Goal: Information Seeking & Learning: Learn about a topic

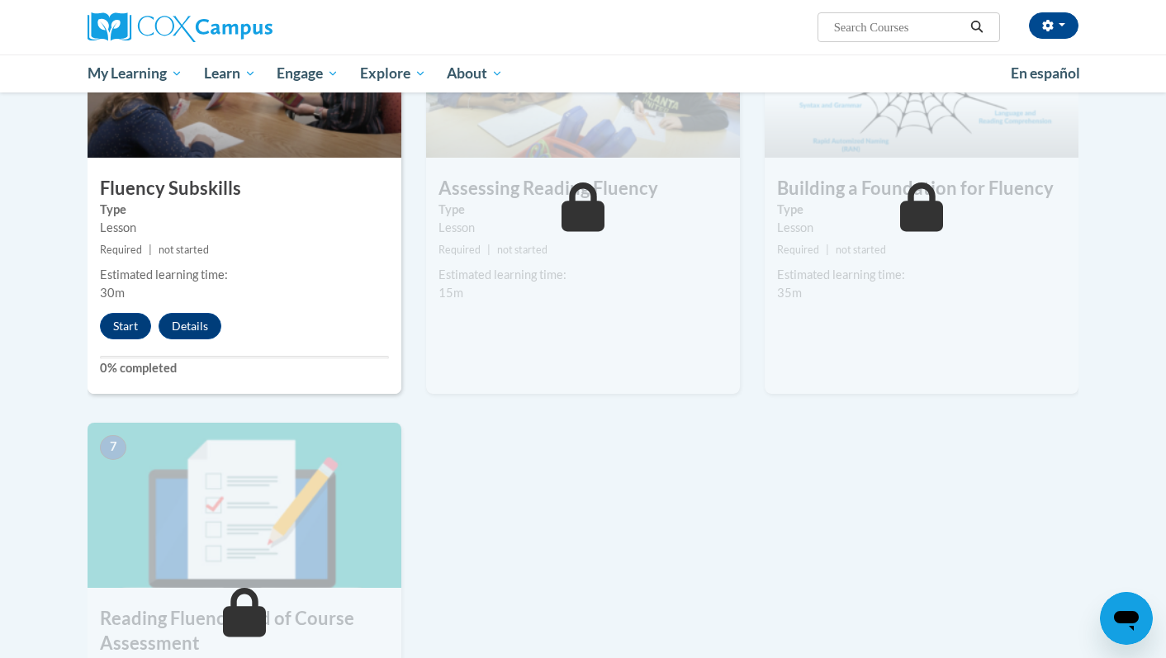
scroll to position [697, 0]
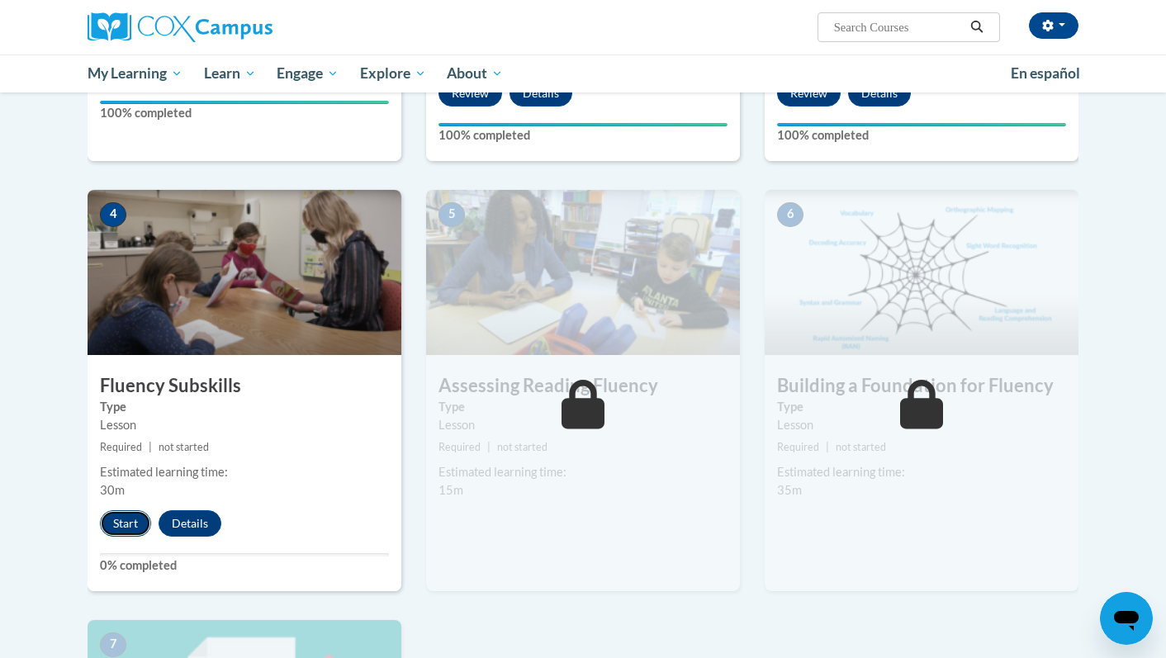
click at [147, 529] on button "Start" at bounding box center [125, 523] width 51 height 26
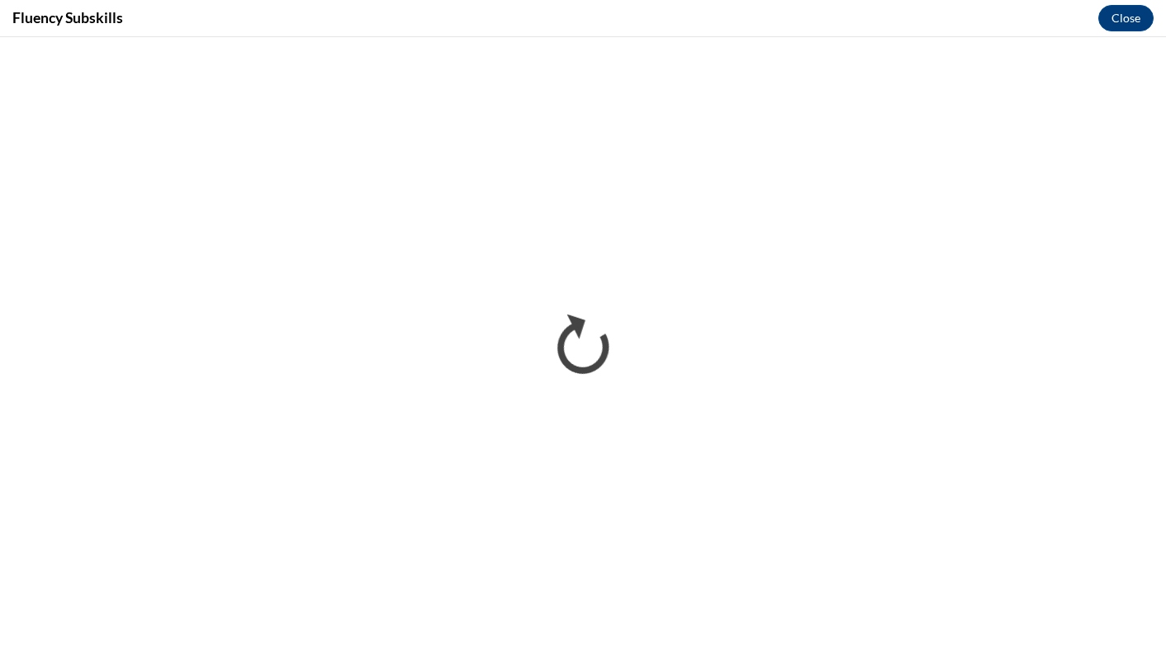
scroll to position [0, 0]
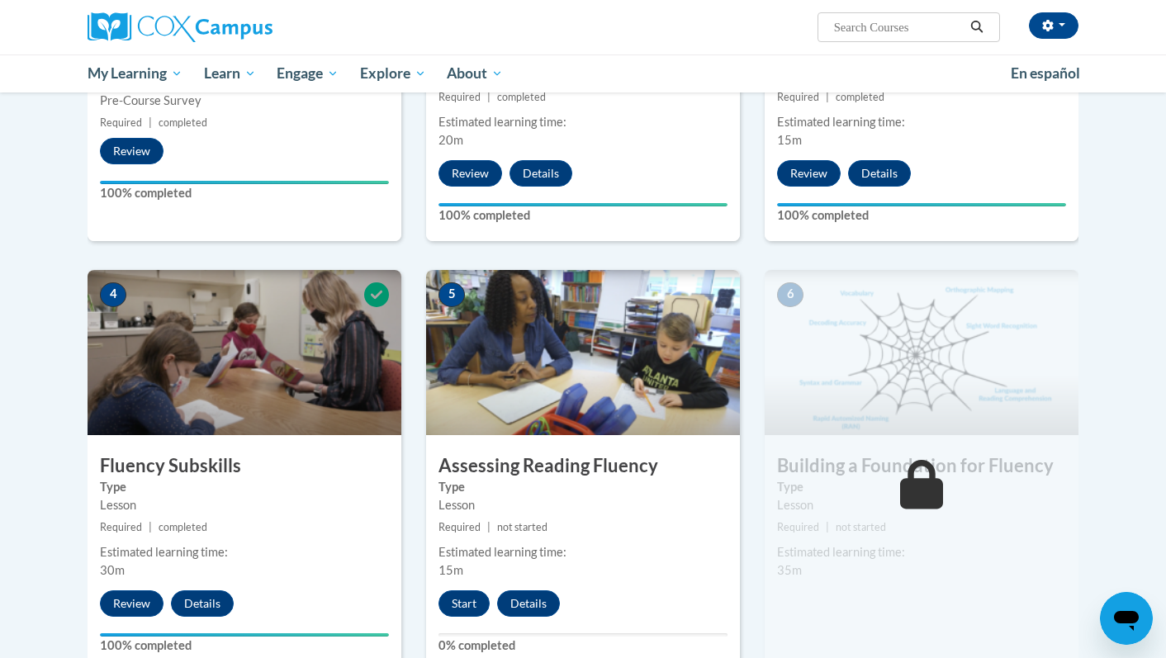
scroll to position [615, 0]
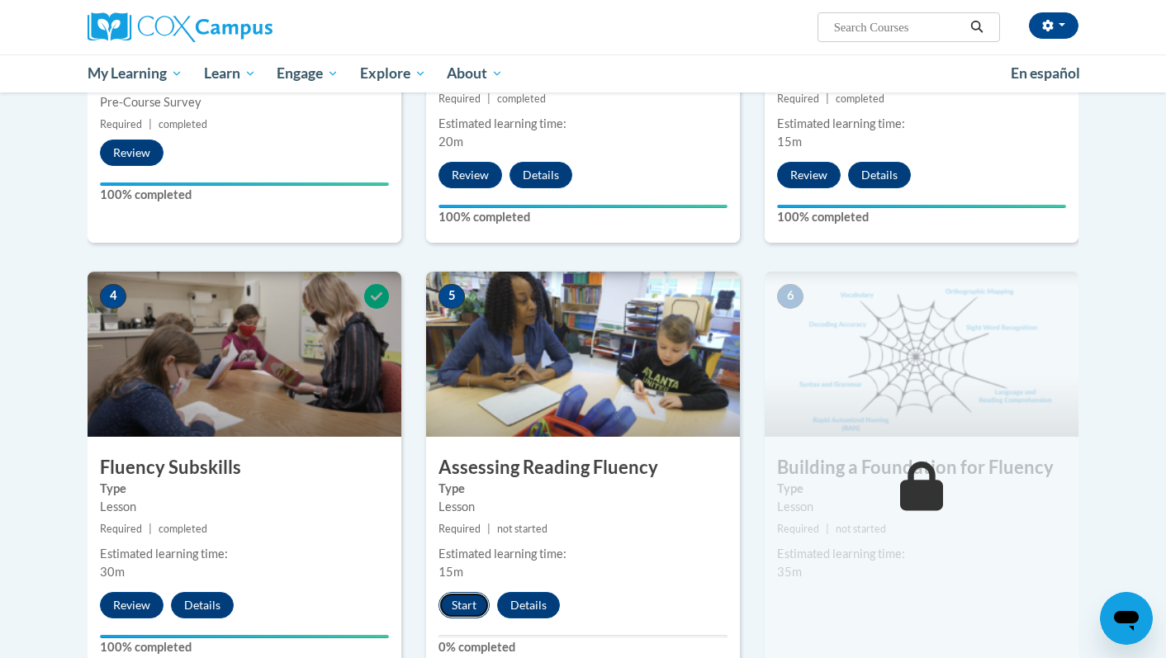
click at [477, 600] on button "Start" at bounding box center [464, 605] width 51 height 26
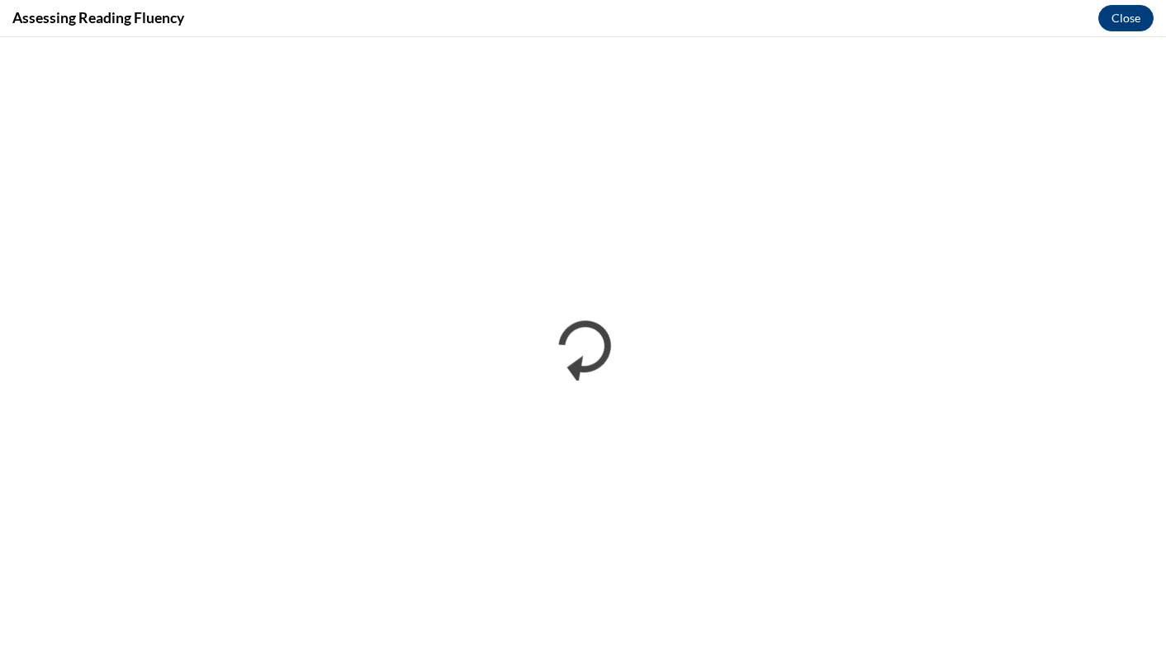
scroll to position [0, 0]
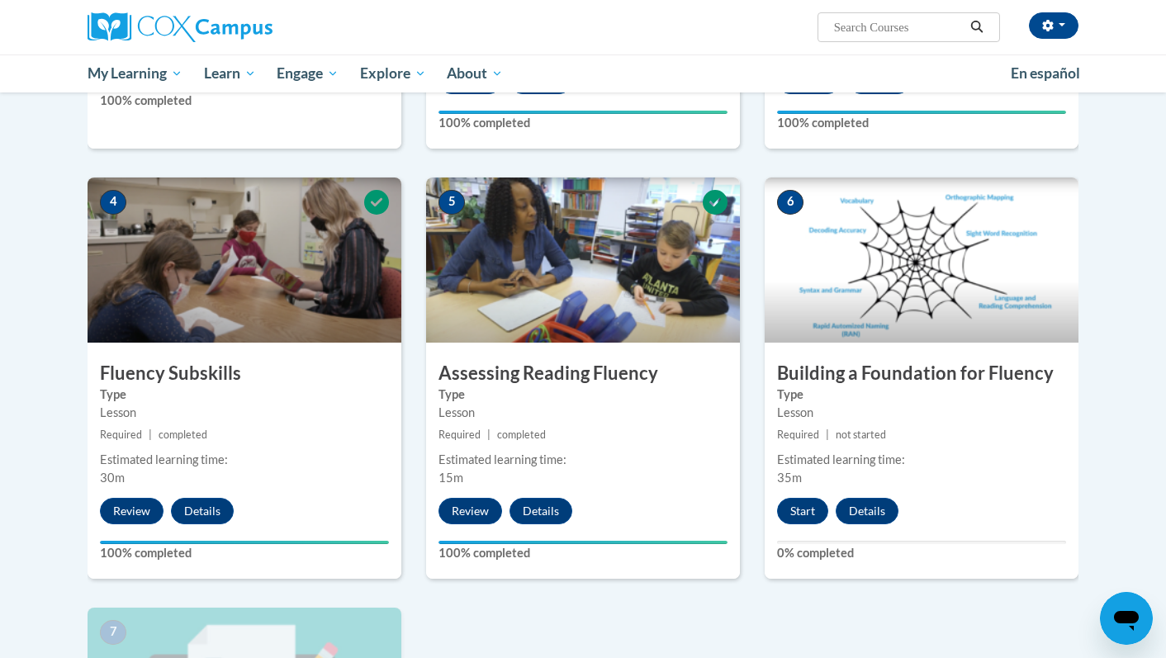
scroll to position [710, 0]
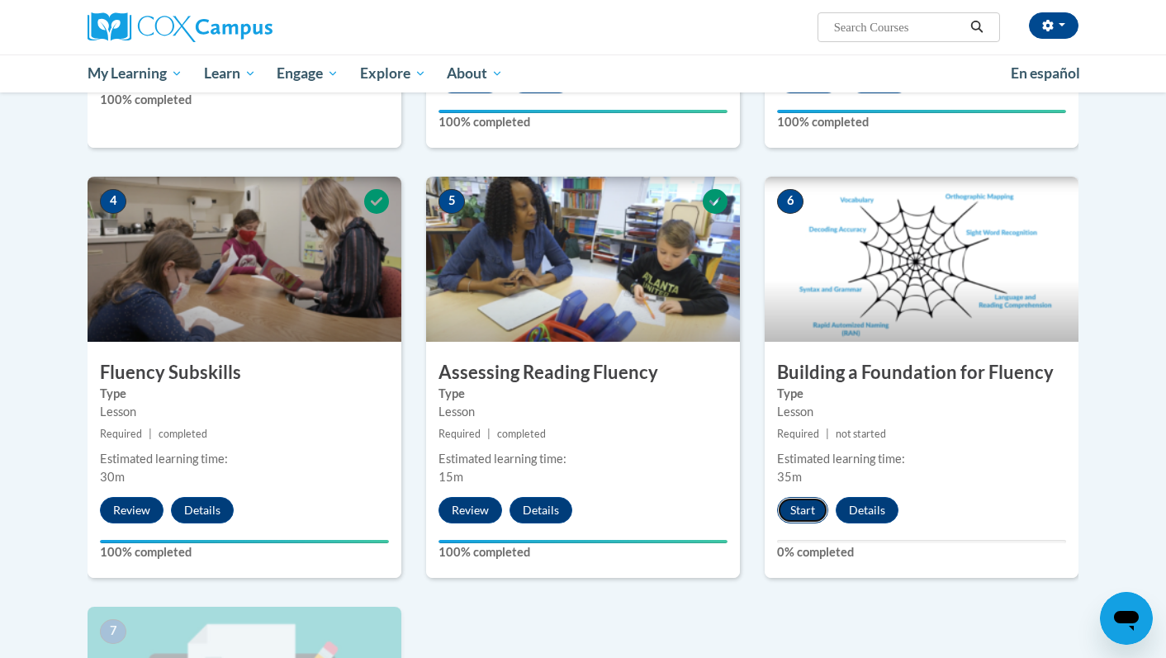
click at [801, 508] on button "Start" at bounding box center [802, 510] width 51 height 26
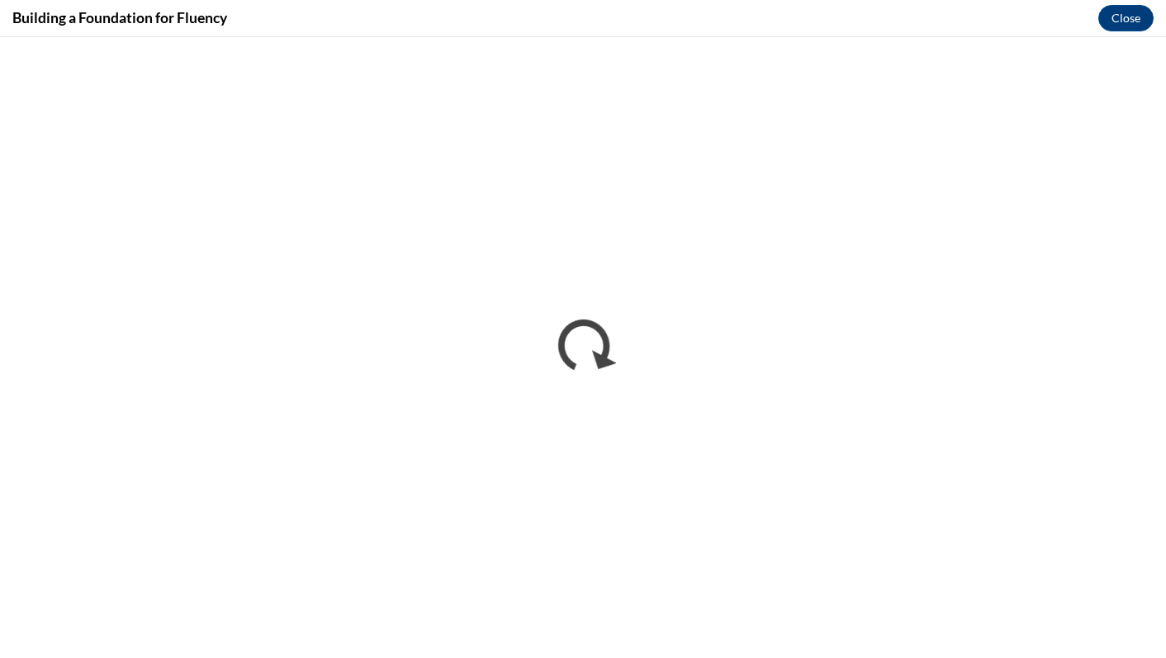
scroll to position [0, 0]
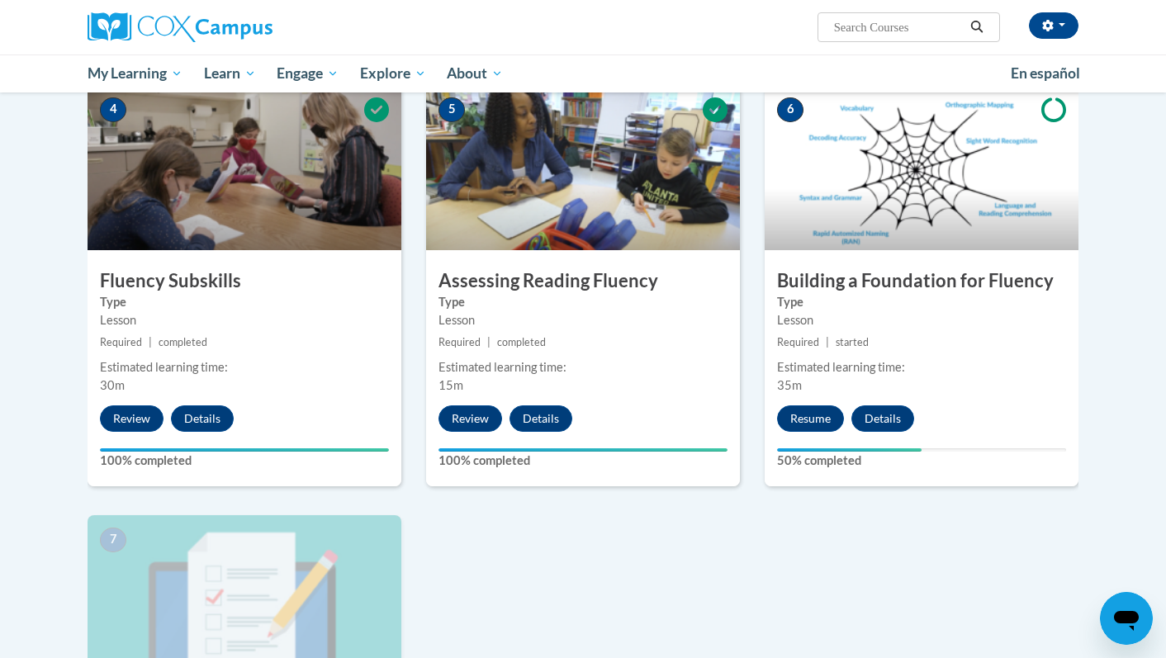
scroll to position [875, 0]
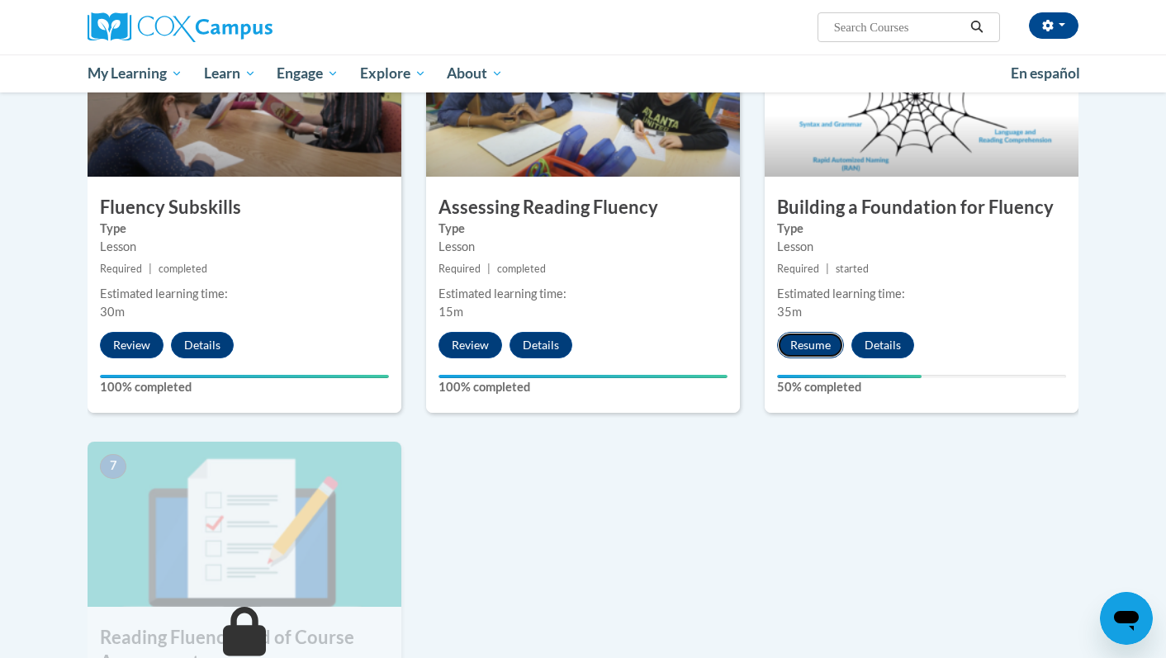
click at [807, 342] on button "Resume" at bounding box center [810, 345] width 67 height 26
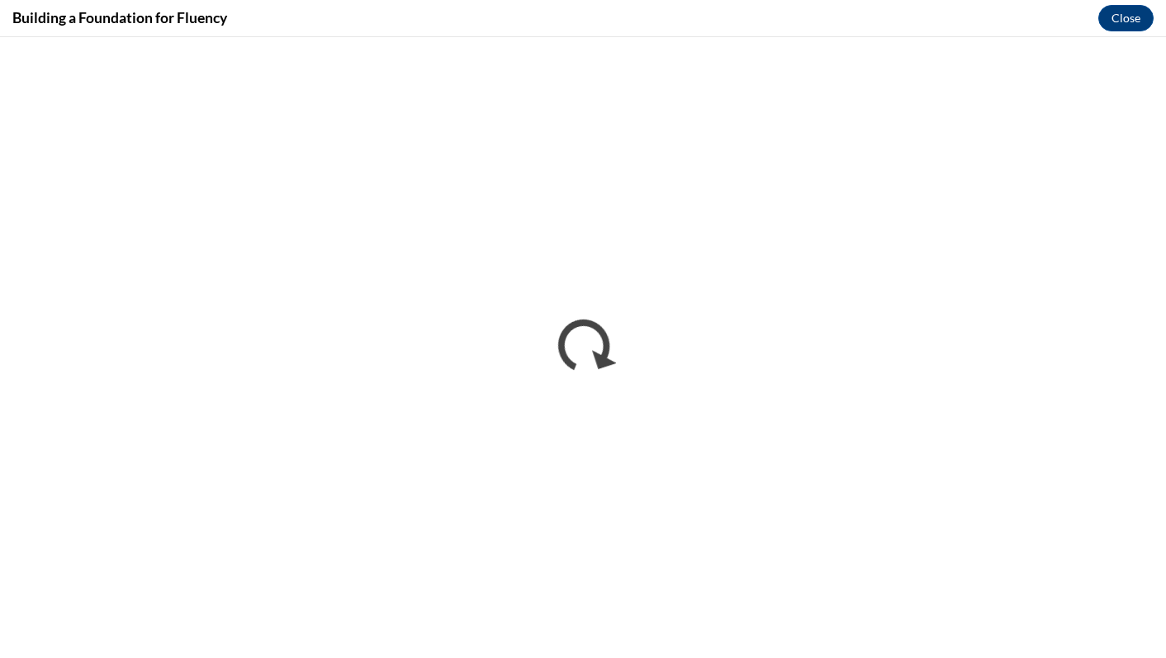
scroll to position [0, 0]
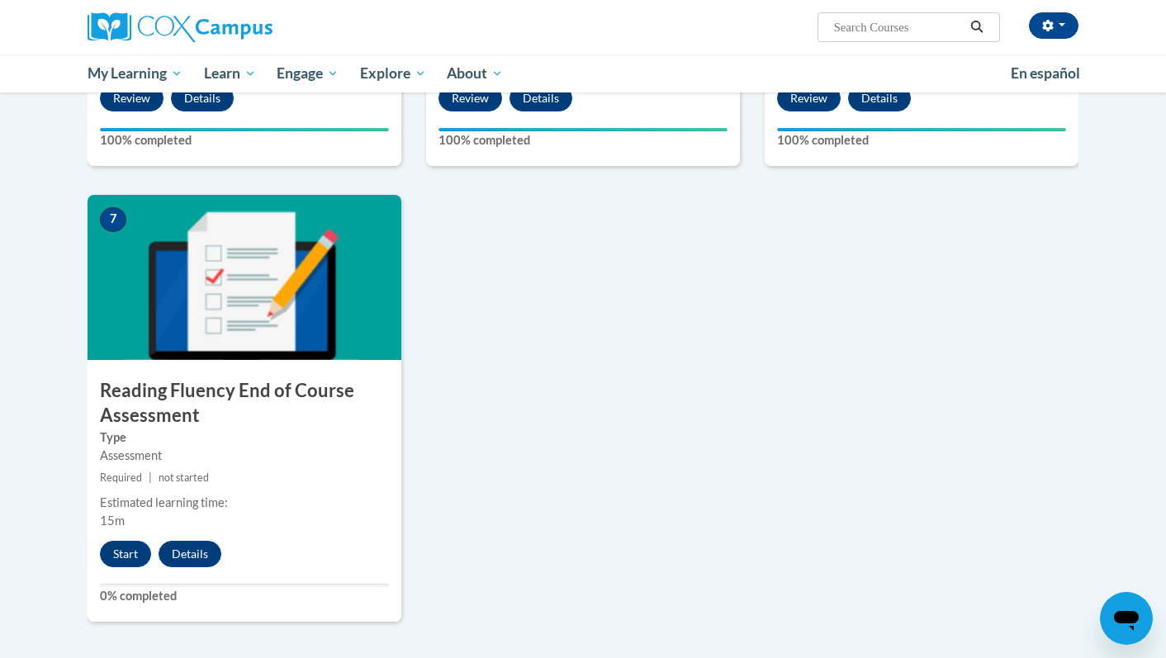
scroll to position [1106, 0]
